Goal: Go to known website: Access a specific website the user already knows

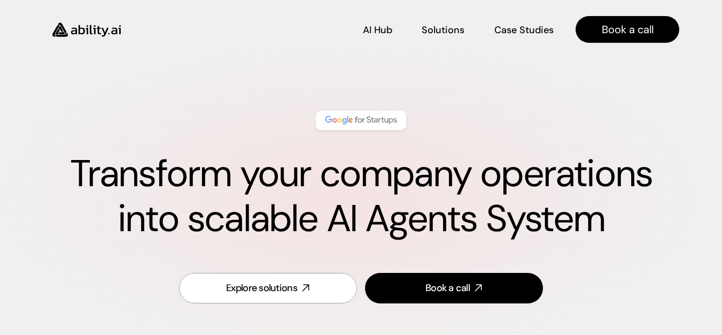
click at [76, 28] on img at bounding box center [87, 30] width 88 height 34
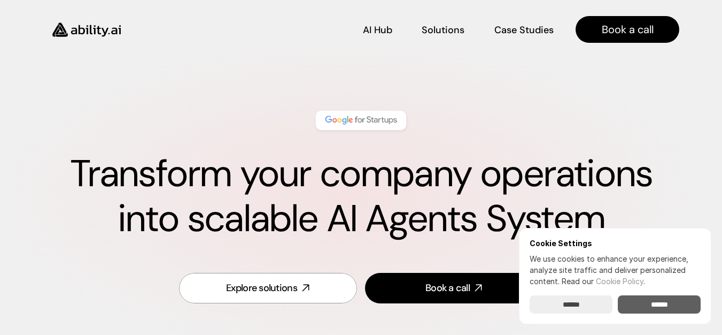
click at [654, 306] on input "******" at bounding box center [659, 304] width 83 height 18
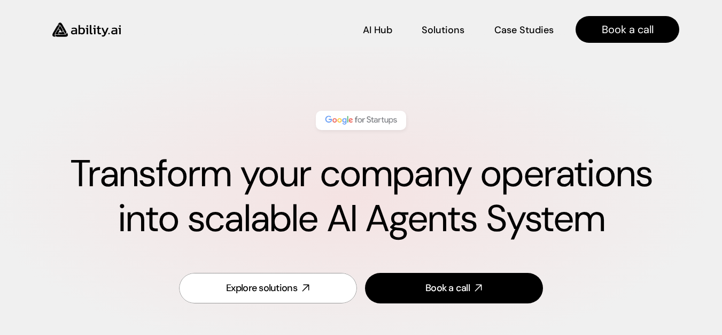
click at [60, 27] on img at bounding box center [87, 30] width 88 height 34
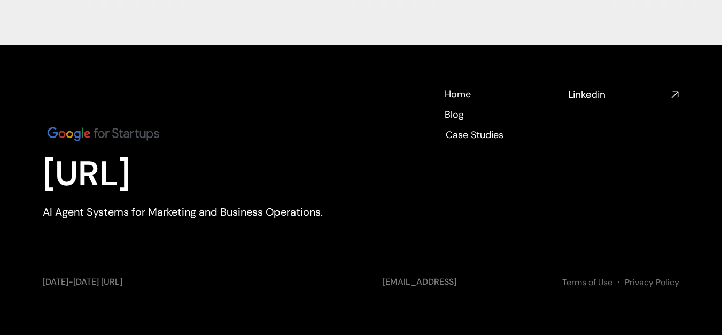
scroll to position [4853, 0]
